Goal: Check status: Check status

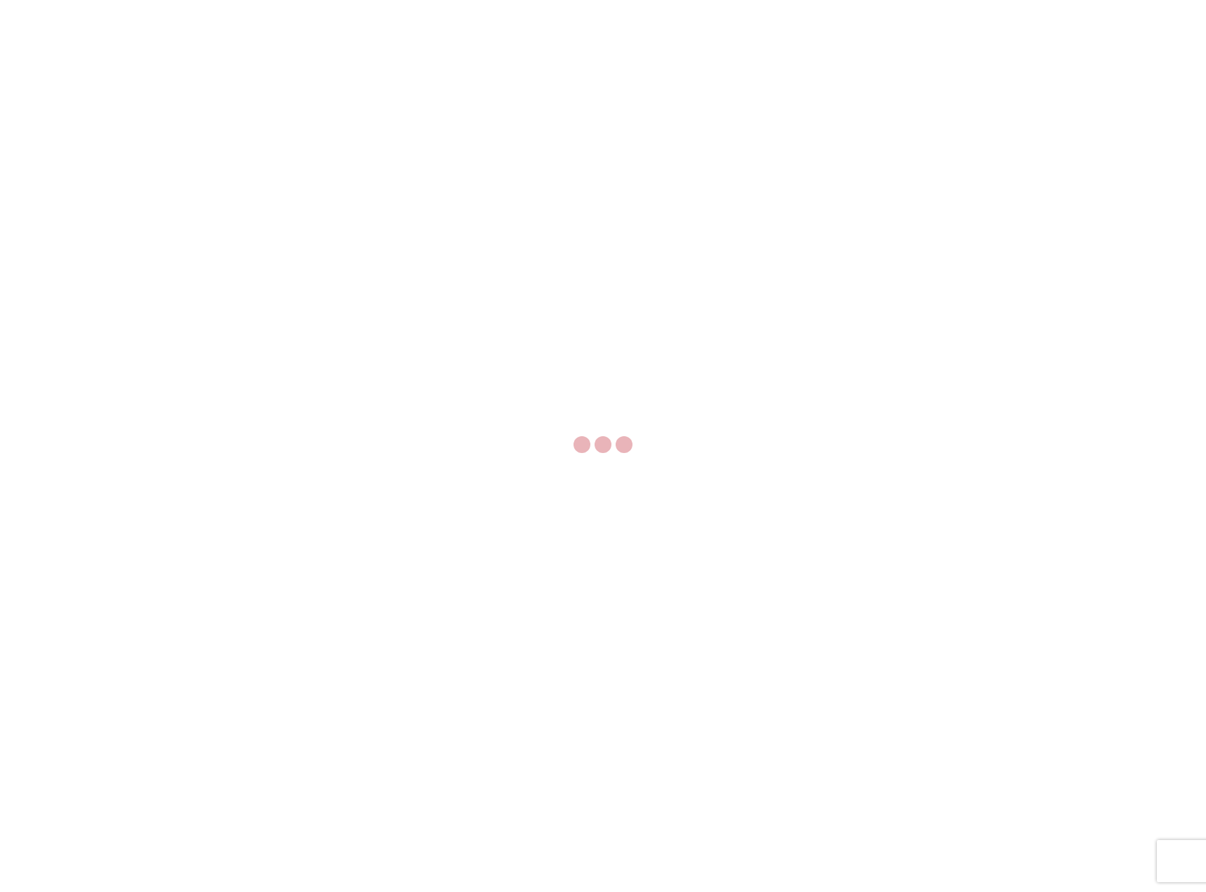
select select "FULL"
select select "LBS"
select select "IN"
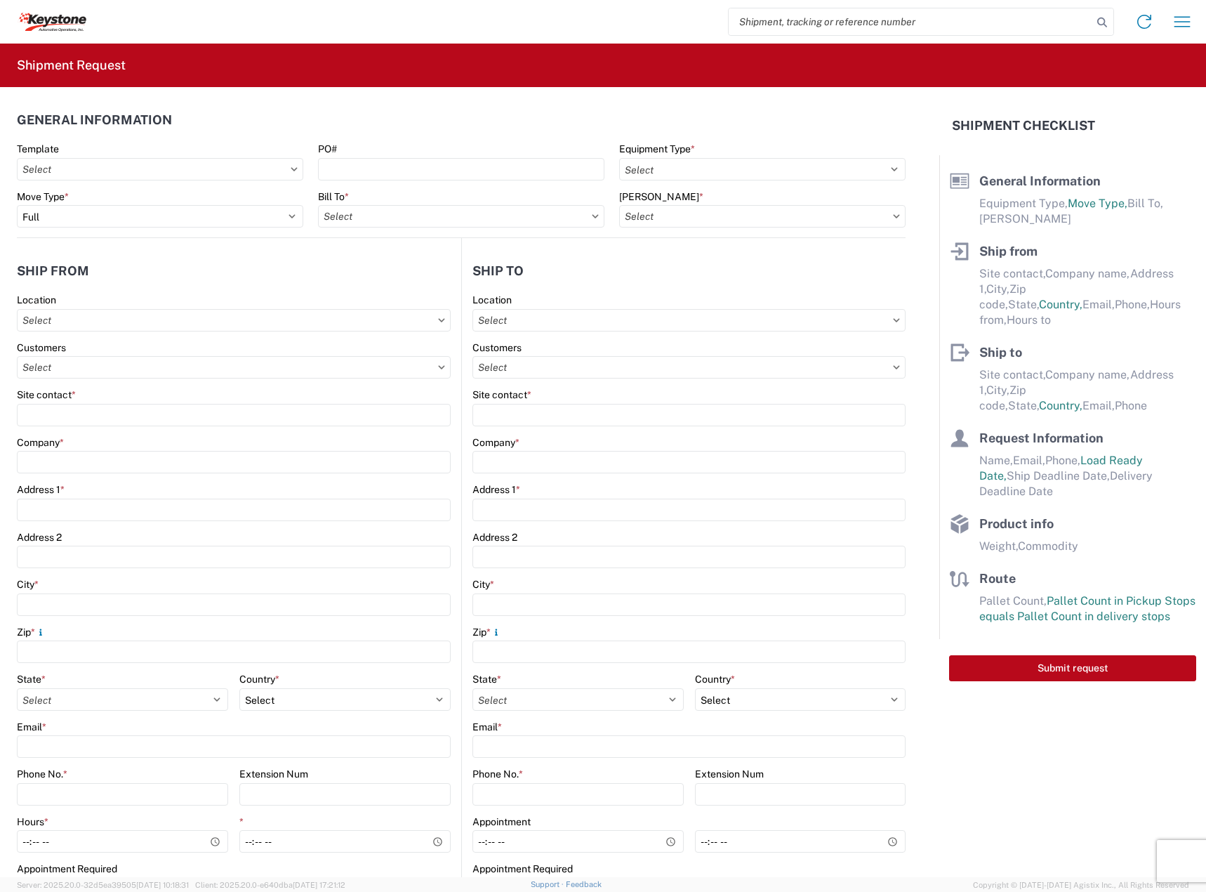
click at [795, 21] on input "search" at bounding box center [911, 21] width 364 height 27
paste input "56978806"
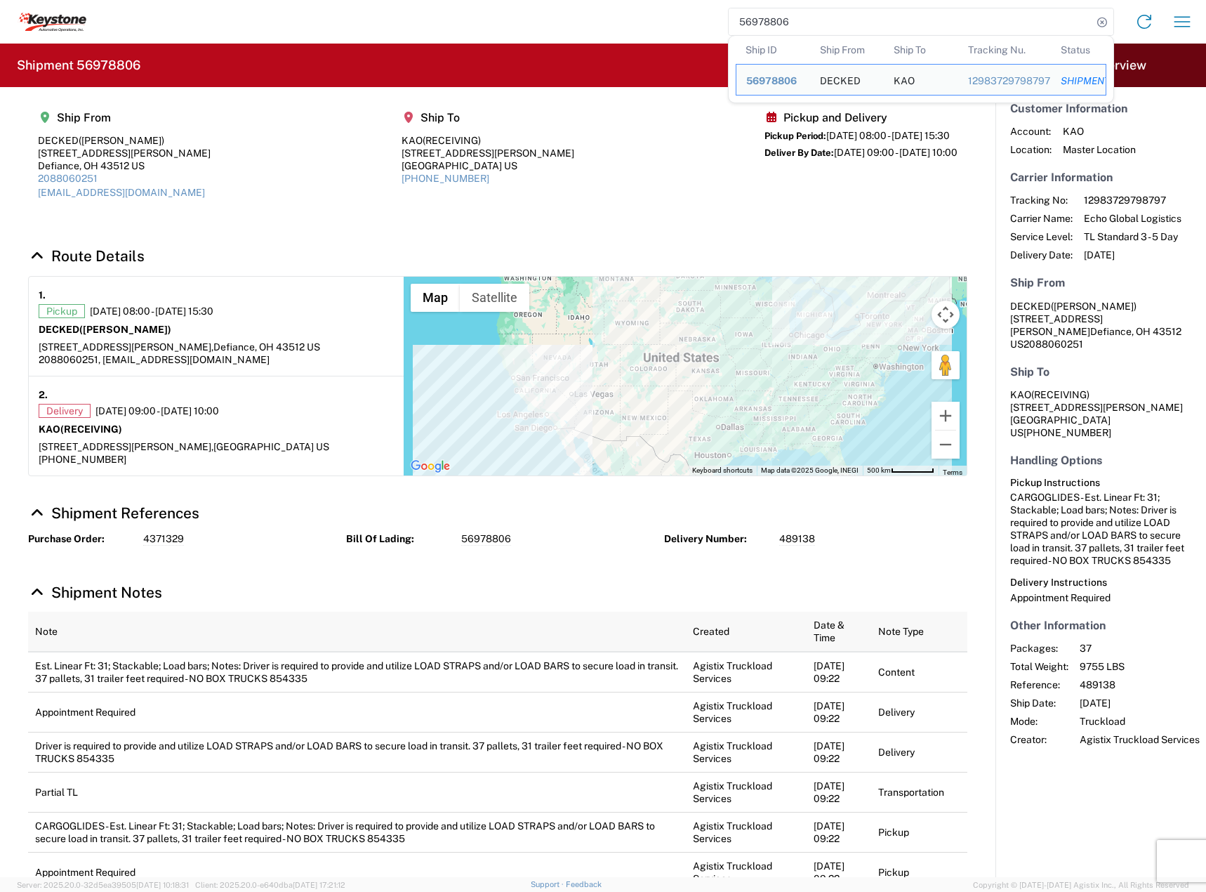
drag, startPoint x: 777, startPoint y: 19, endPoint x: 510, endPoint y: 25, distance: 266.8
click at [517, 25] on div "56978806 Ship ID Ship From Ship To Tracking Nu. Status Ship ID 56978806 Ship Fr…" at bounding box center [643, 22] width 1115 height 34
paste input "936"
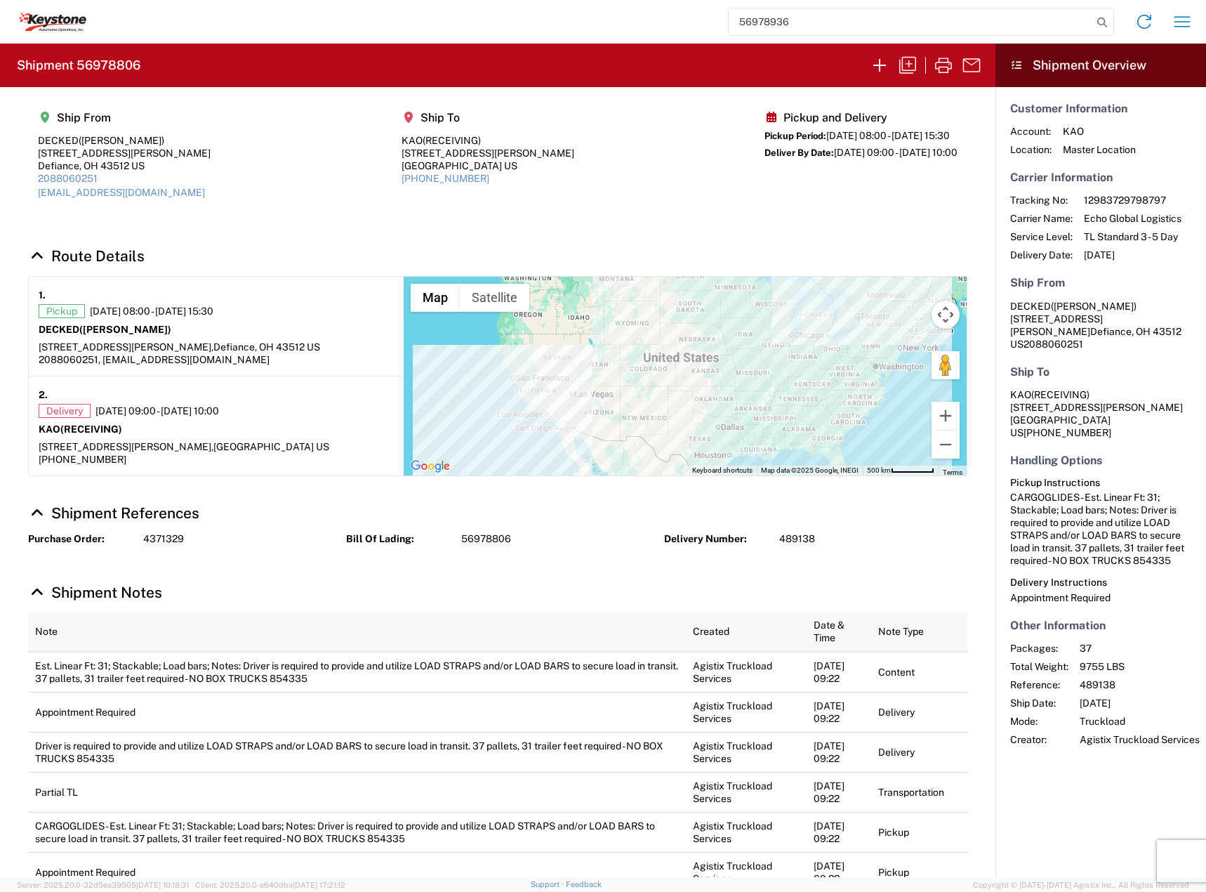
type input "56978936"
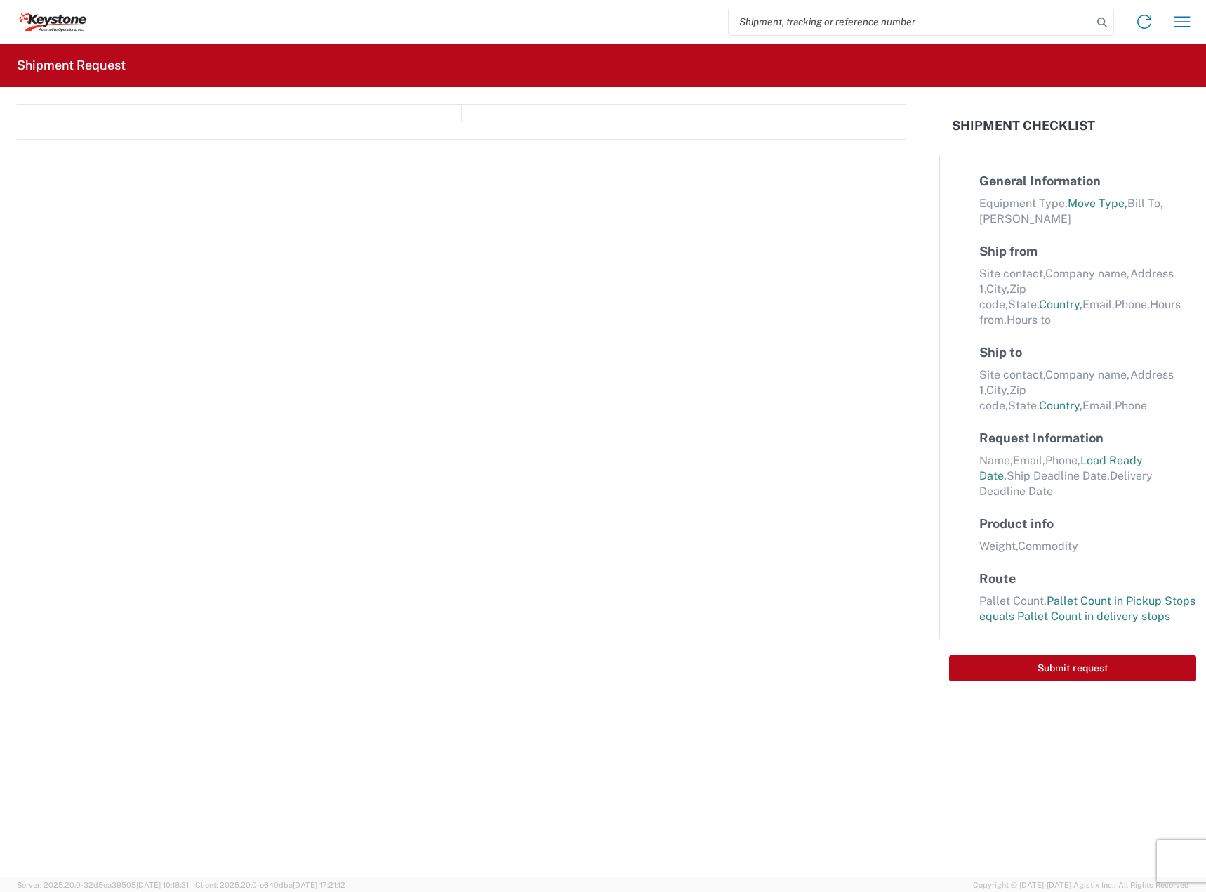
select select "FULL"
select select "LBS"
select select "IN"
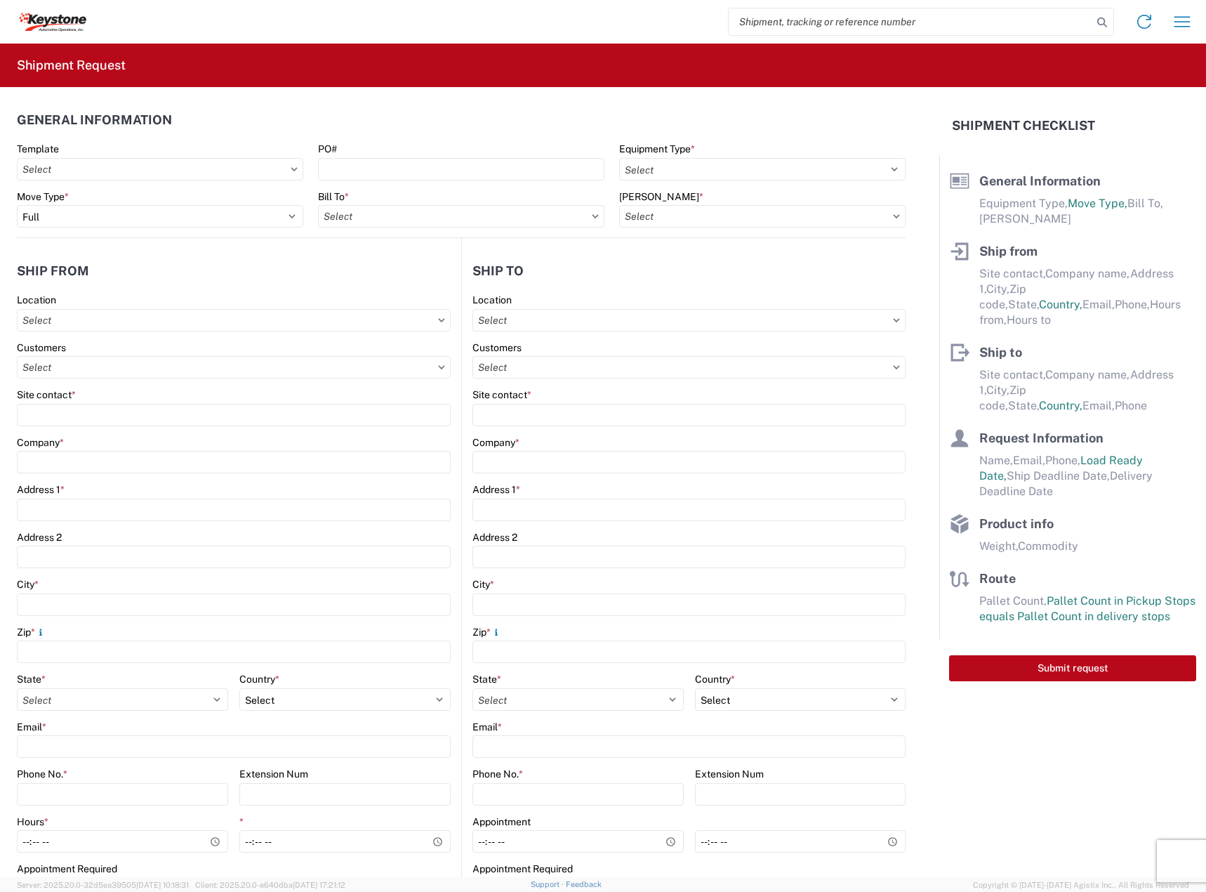
click at [772, 20] on input "search" at bounding box center [911, 21] width 364 height 27
paste input "57035955"
type input "57035955"
